Goal: Task Accomplishment & Management: Use online tool/utility

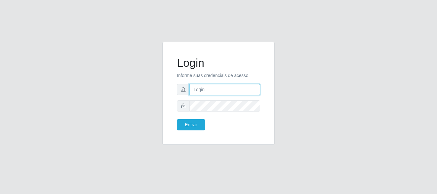
click at [250, 92] on input "text" at bounding box center [224, 89] width 71 height 11
type input "[EMAIL_ADDRESS][DOMAIN_NAME]"
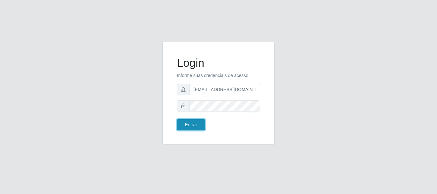
click at [193, 129] on button "Entrar" at bounding box center [191, 124] width 28 height 11
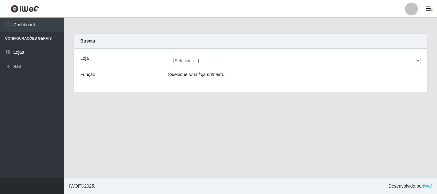
click at [421, 60] on div "[Selecione...] SuperFácil Atacado - Rodoviária" at bounding box center [294, 60] width 263 height 11
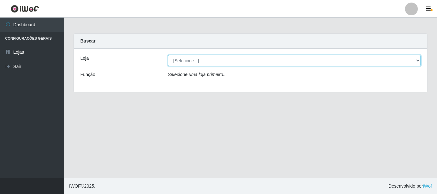
click at [417, 60] on select "[Selecione...] SuperFácil Atacado - Rodoviária" at bounding box center [294, 60] width 253 height 11
select select "400"
click at [168, 55] on select "[Selecione...] SuperFácil Atacado - Rodoviária" at bounding box center [294, 60] width 253 height 11
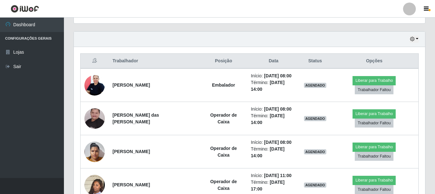
scroll to position [218, 0]
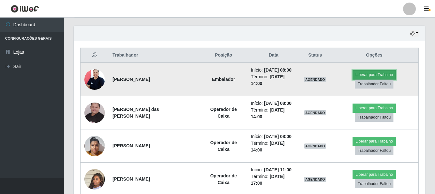
click at [366, 75] on button "Liberar para Trabalho" at bounding box center [374, 74] width 43 height 9
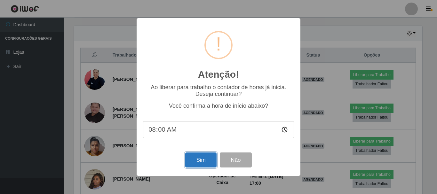
click at [196, 161] on button "Sim" at bounding box center [200, 160] width 31 height 15
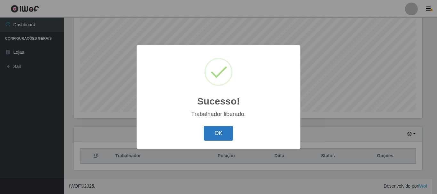
click at [227, 130] on button "OK" at bounding box center [219, 133] width 30 height 15
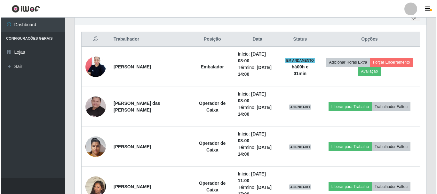
scroll to position [245, 0]
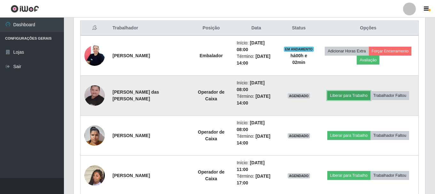
click at [346, 98] on button "Liberar para Trabalho" at bounding box center [349, 95] width 43 height 9
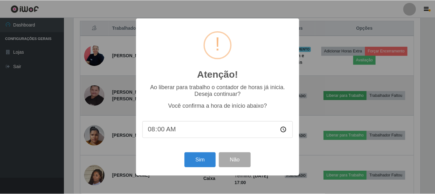
scroll to position [133, 348]
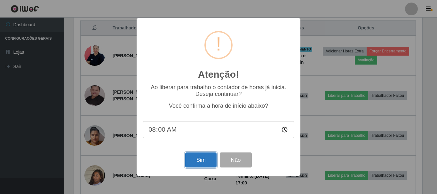
click at [195, 158] on button "Sim" at bounding box center [200, 160] width 31 height 15
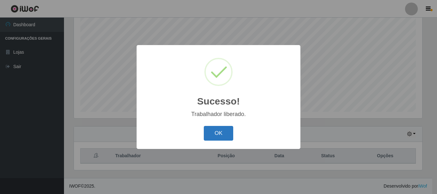
click at [217, 136] on button "OK" at bounding box center [219, 133] width 30 height 15
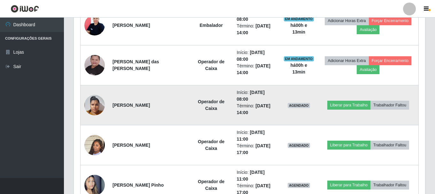
scroll to position [277, 0]
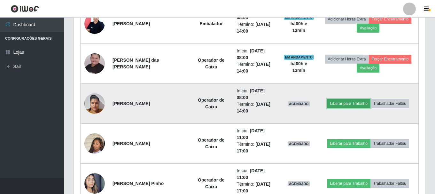
click at [354, 106] on button "Liberar para Trabalho" at bounding box center [349, 103] width 43 height 9
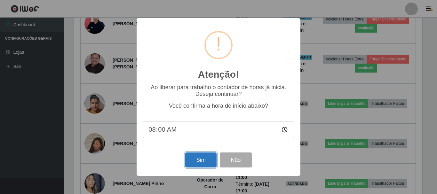
click at [200, 160] on button "Sim" at bounding box center [200, 160] width 31 height 15
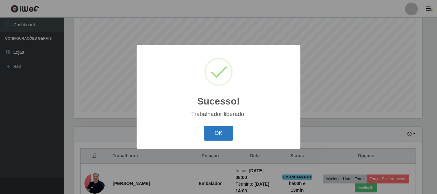
click at [222, 133] on button "OK" at bounding box center [219, 133] width 30 height 15
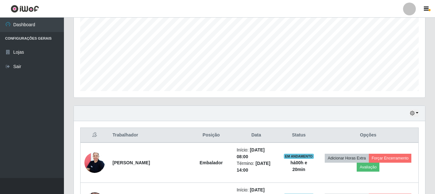
scroll to position [117, 0]
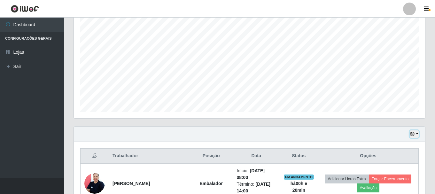
click at [419, 134] on button "button" at bounding box center [414, 134] width 9 height 7
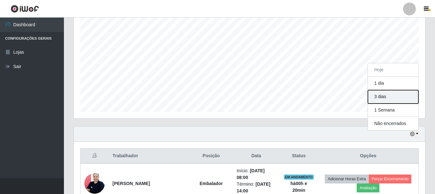
click at [398, 102] on button "3 dias" at bounding box center [393, 96] width 51 height 13
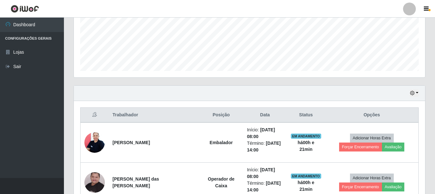
scroll to position [192, 0]
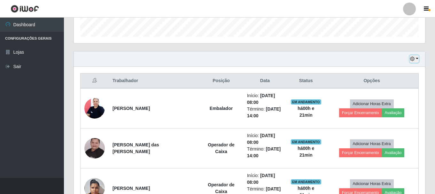
click at [417, 58] on button "button" at bounding box center [414, 58] width 9 height 7
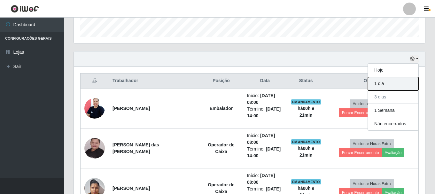
click at [394, 83] on button "1 dia" at bounding box center [393, 83] width 51 height 13
